Goal: Book appointment/travel/reservation

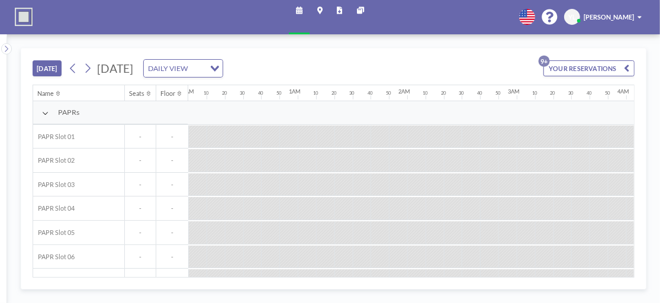
scroll to position [0, 870]
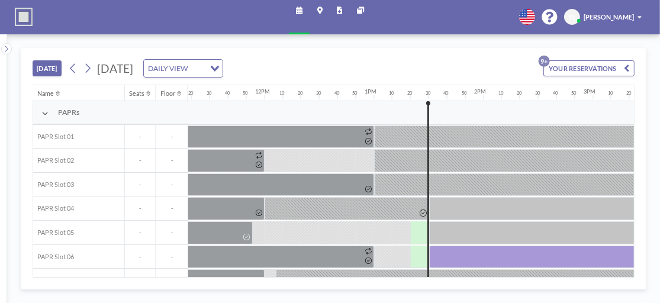
scroll to position [0, 1403]
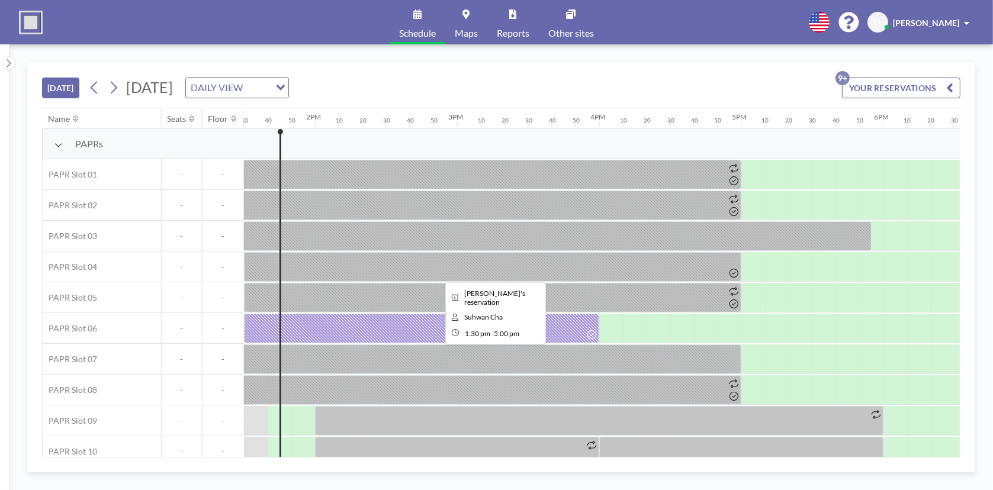
scroll to position [0, 1978]
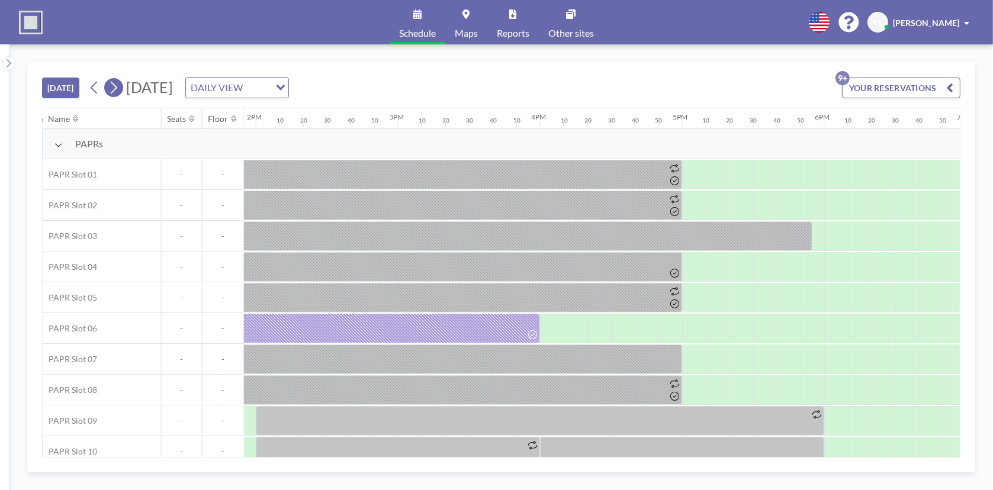
click at [119, 84] on icon at bounding box center [113, 88] width 11 height 18
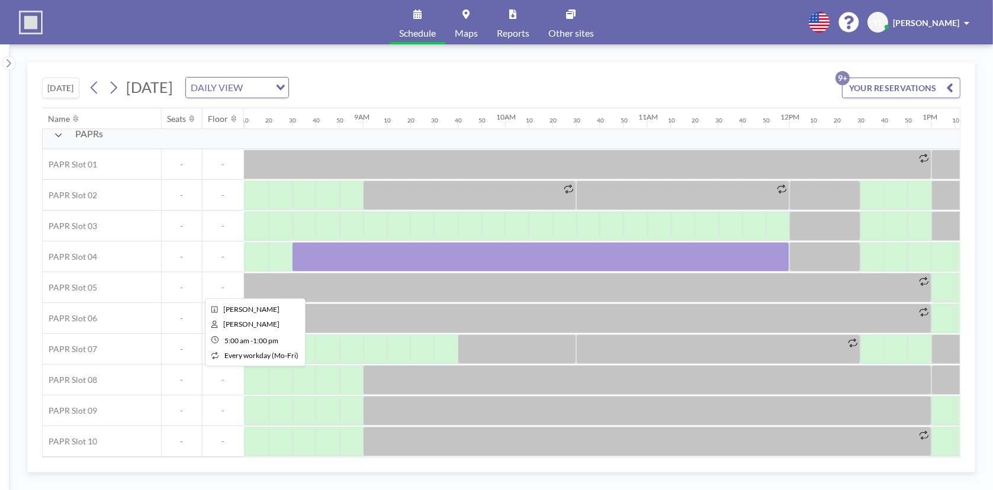
scroll to position [14, 1149]
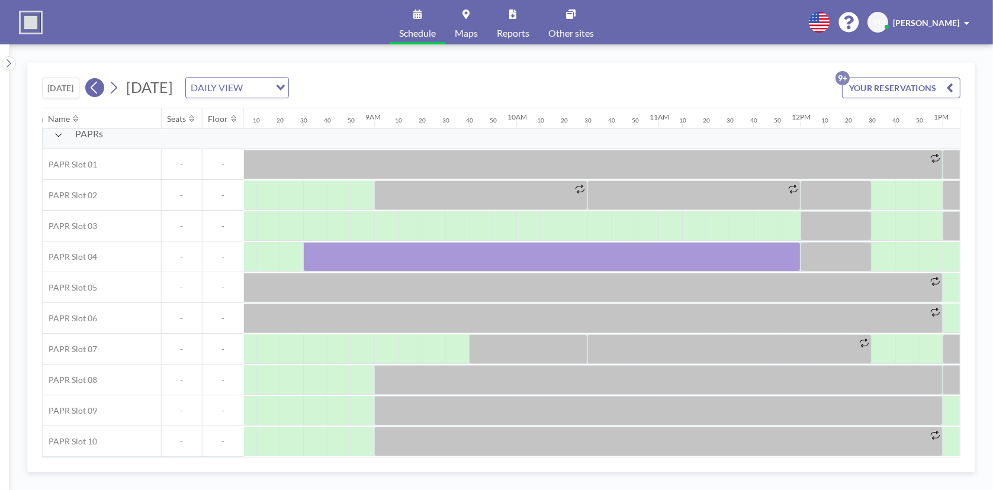
click at [99, 88] on icon at bounding box center [94, 88] width 11 height 18
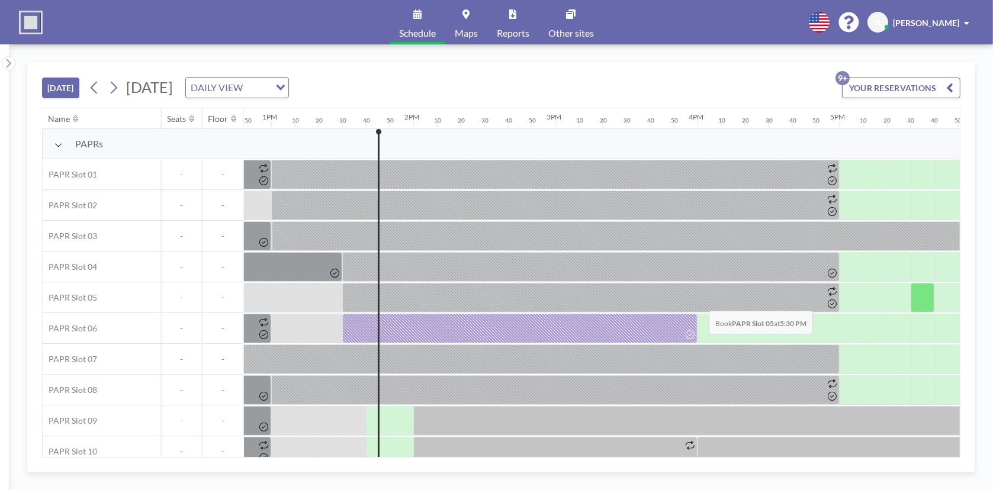
scroll to position [0, 1800]
